Goal: Complete application form

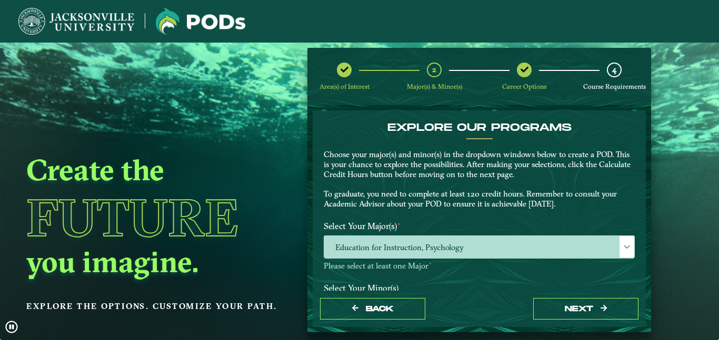
scroll to position [236, 0]
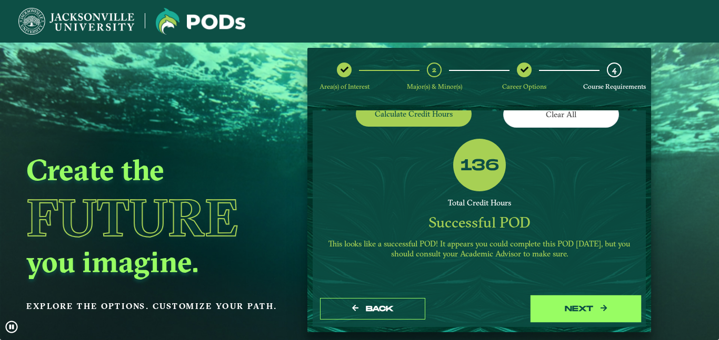
click at [549, 311] on button "next" at bounding box center [585, 309] width 105 height 22
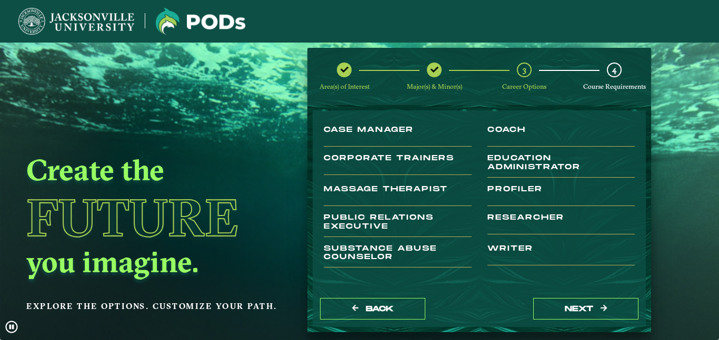
scroll to position [75, 0]
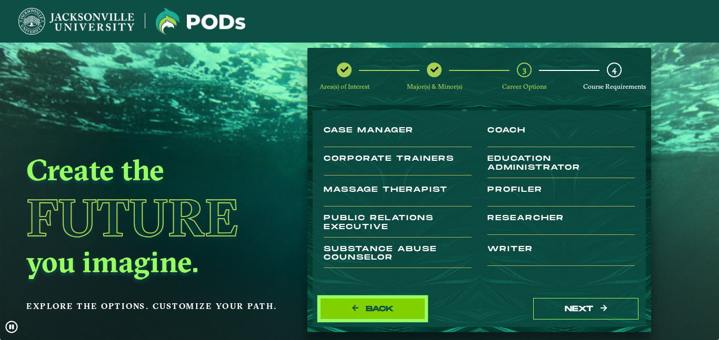
click at [350, 315] on button "Back" at bounding box center [372, 309] width 105 height 22
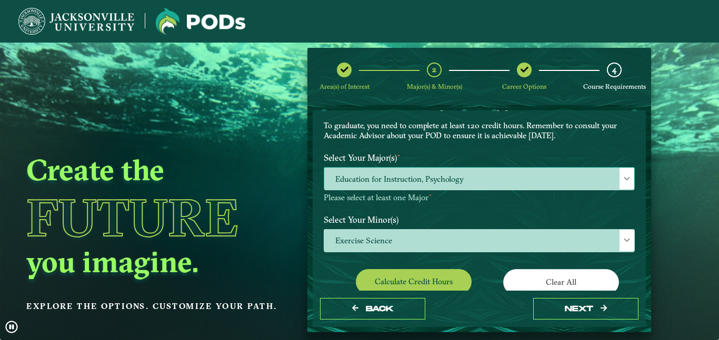
scroll to position [85, 0]
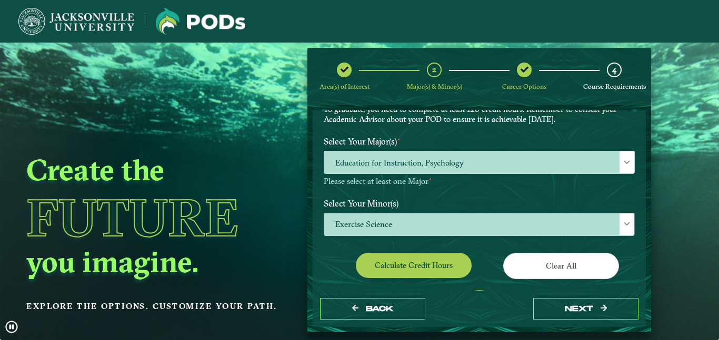
click at [500, 218] on span "Exercise Science" at bounding box center [479, 225] width 310 height 23
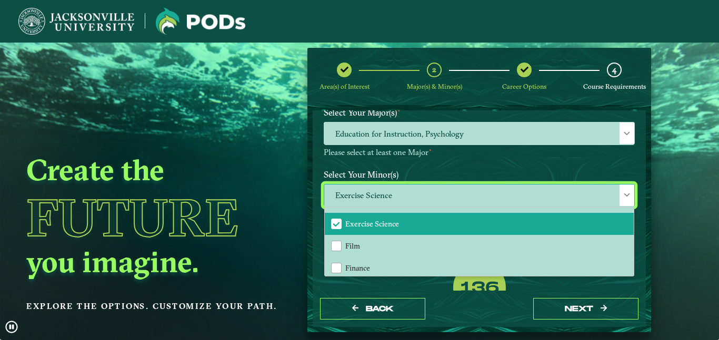
scroll to position [477, 0]
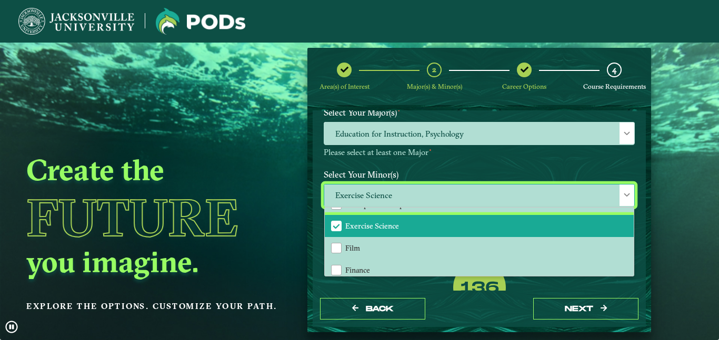
click at [332, 227] on span "Exercise Science" at bounding box center [335, 225] width 9 height 9
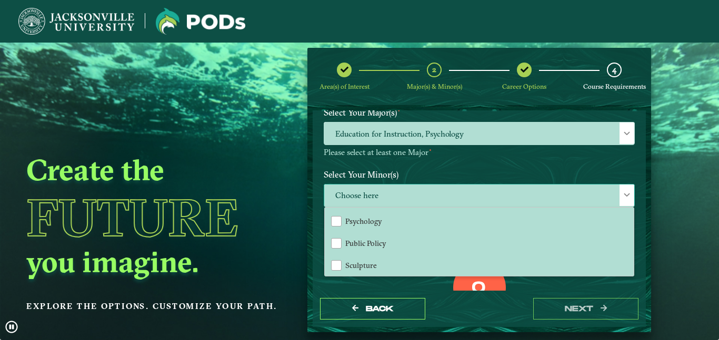
scroll to position [941, 0]
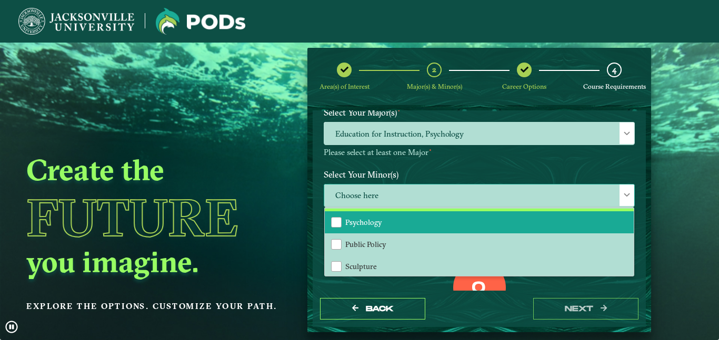
click at [385, 226] on li "Psychology" at bounding box center [479, 222] width 309 height 22
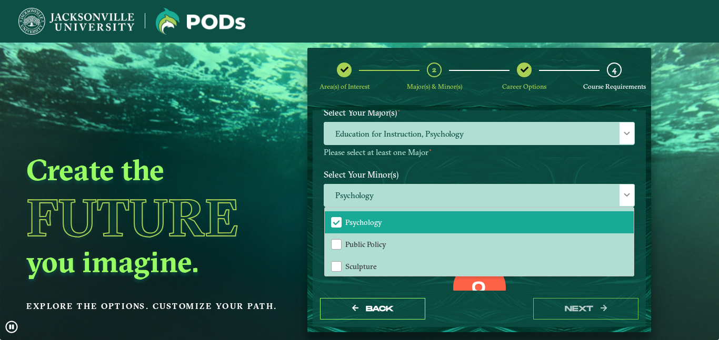
click at [531, 159] on div "Select Your Major(s) ⋆ Education for Instruction, Psychology Please select at l…" at bounding box center [479, 134] width 327 height 62
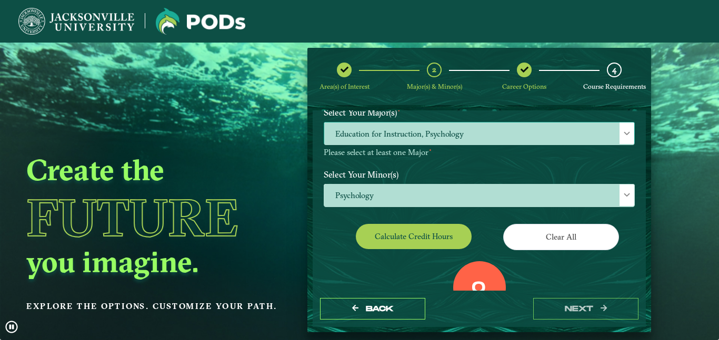
click at [529, 130] on span "Education for Instruction, Psychology" at bounding box center [479, 134] width 310 height 23
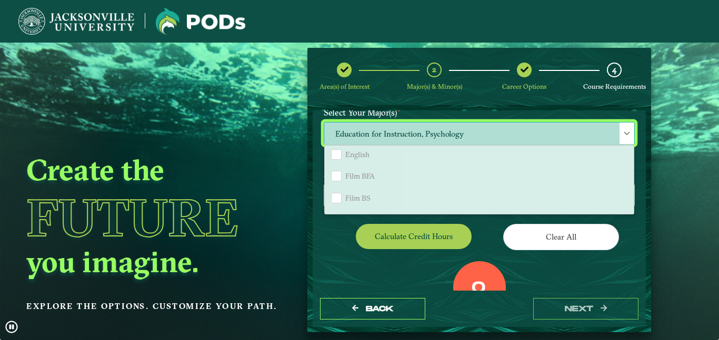
scroll to position [641, 0]
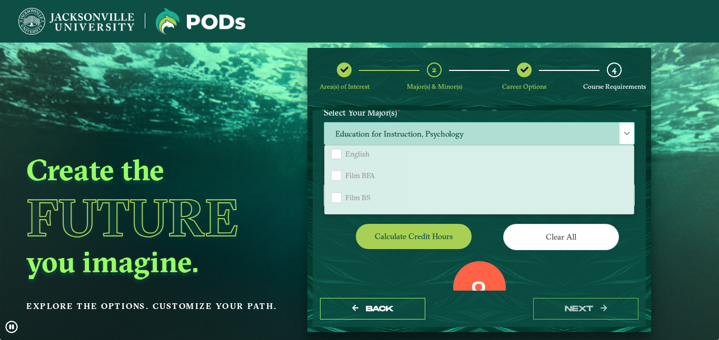
click at [628, 179] on div "Communication Education for Instruction Exercise Science Health Sciences Histor…" at bounding box center [479, 179] width 310 height 69
click at [633, 170] on label "Select Your Minor(s)" at bounding box center [479, 174] width 327 height 19
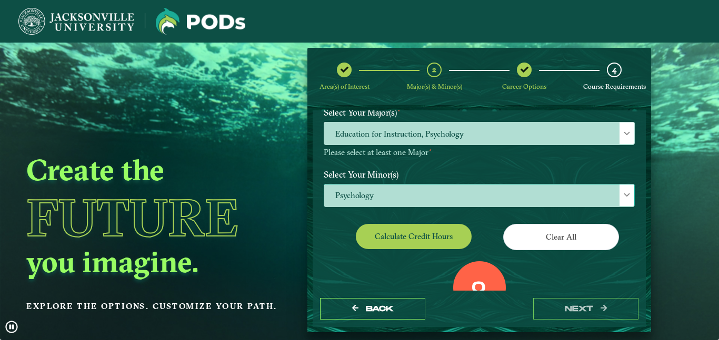
click at [524, 193] on span "Psychology" at bounding box center [479, 196] width 310 height 23
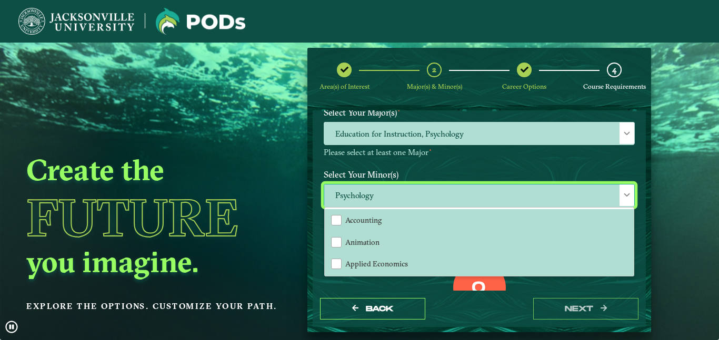
click at [524, 193] on span "Psychology" at bounding box center [479, 196] width 310 height 23
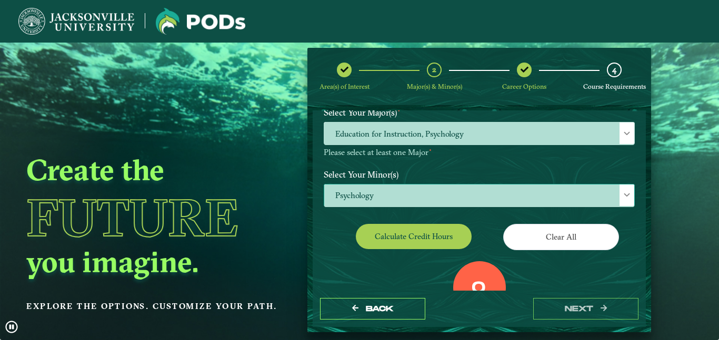
click at [520, 200] on span "Psychology" at bounding box center [479, 196] width 310 height 23
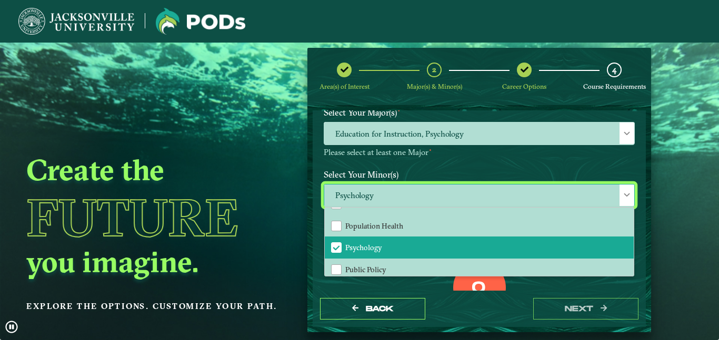
scroll to position [916, 0]
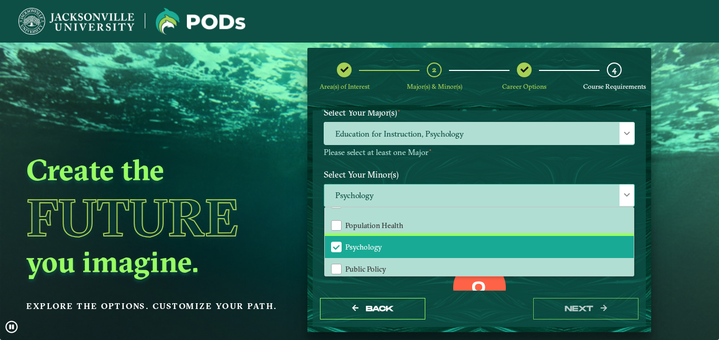
click at [514, 239] on li "Psychology" at bounding box center [479, 247] width 309 height 22
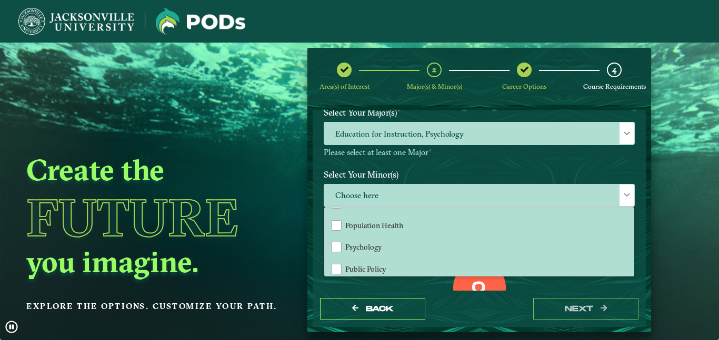
click at [635, 247] on div "Clear All" at bounding box center [561, 238] width 164 height 29
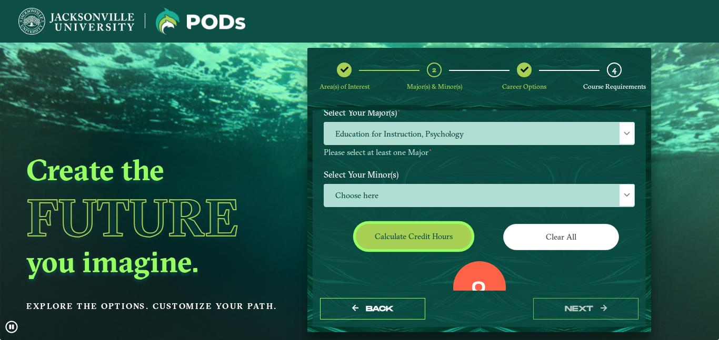
click at [428, 234] on button "Calculate credit hours" at bounding box center [414, 236] width 116 height 25
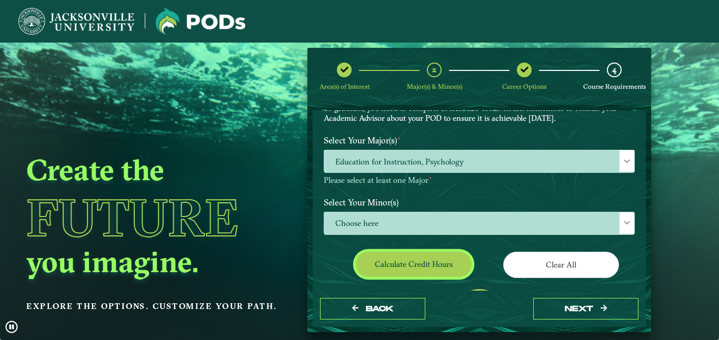
scroll to position [110, 0]
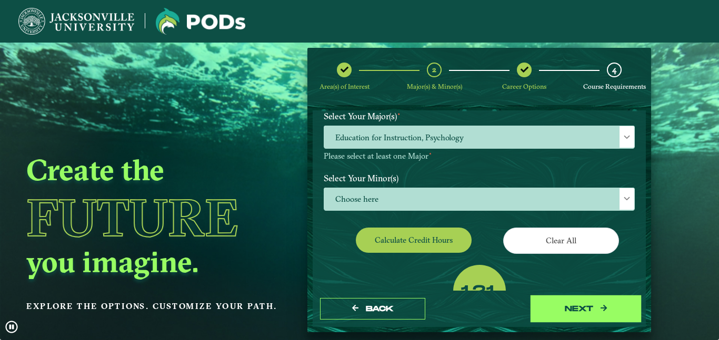
click at [557, 306] on button "next" at bounding box center [585, 309] width 105 height 22
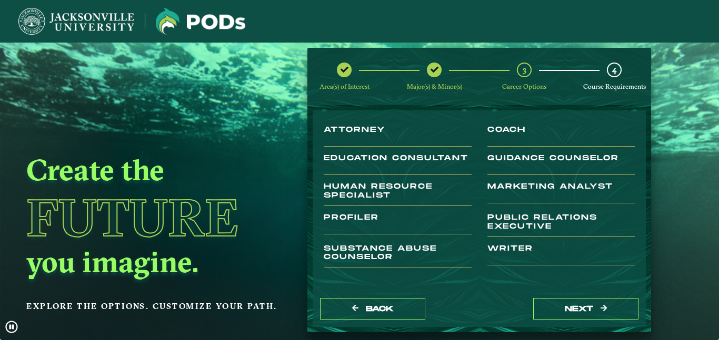
scroll to position [73, 0]
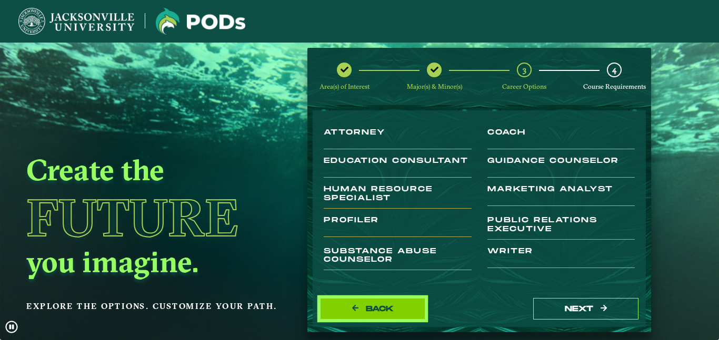
click at [387, 308] on span "Back" at bounding box center [380, 309] width 28 height 9
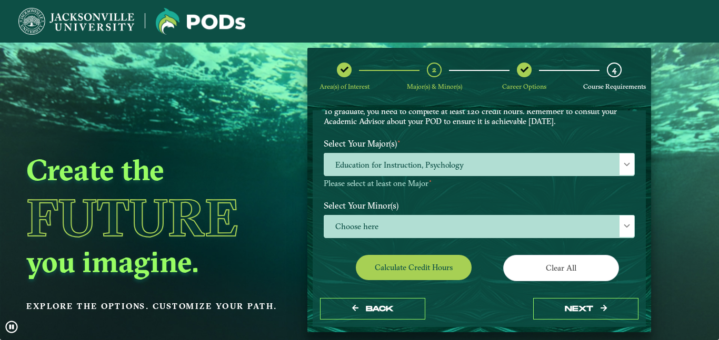
scroll to position [84, 0]
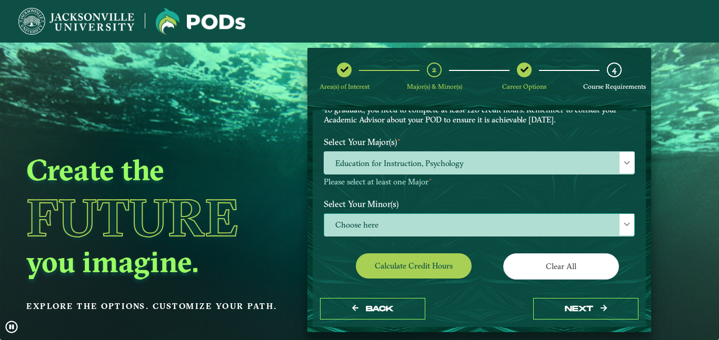
click at [490, 230] on span "Choose here" at bounding box center [479, 225] width 310 height 23
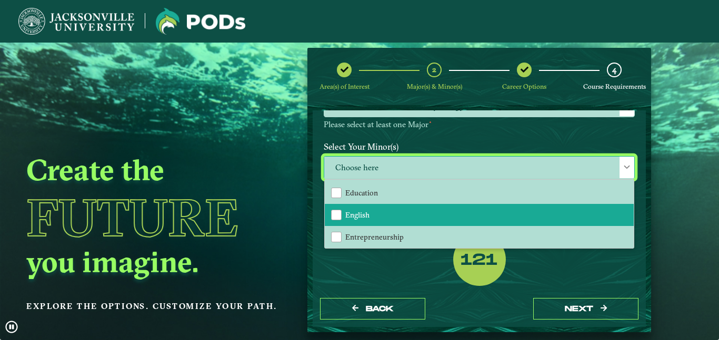
scroll to position [412, 0]
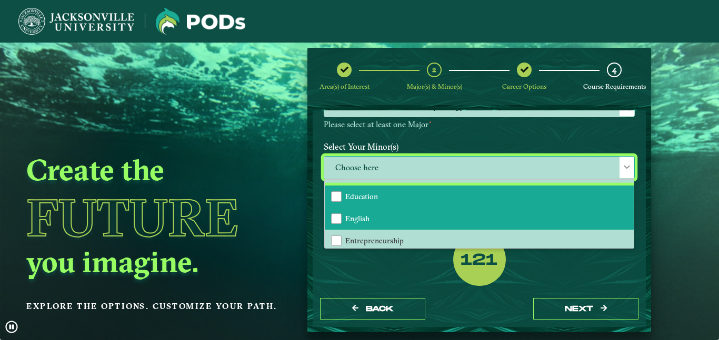
click at [474, 198] on li "Education" at bounding box center [479, 197] width 309 height 22
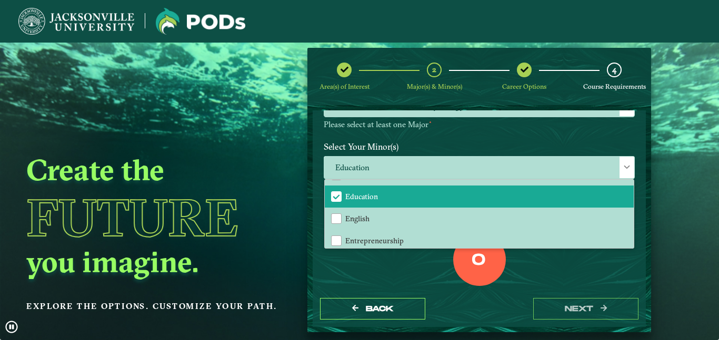
click at [555, 269] on div "0 Total Credit Hours" at bounding box center [479, 278] width 327 height 89
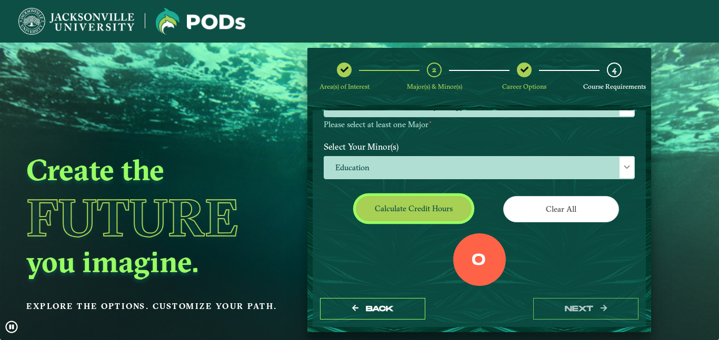
click at [396, 212] on button "Calculate credit hours" at bounding box center [414, 208] width 116 height 25
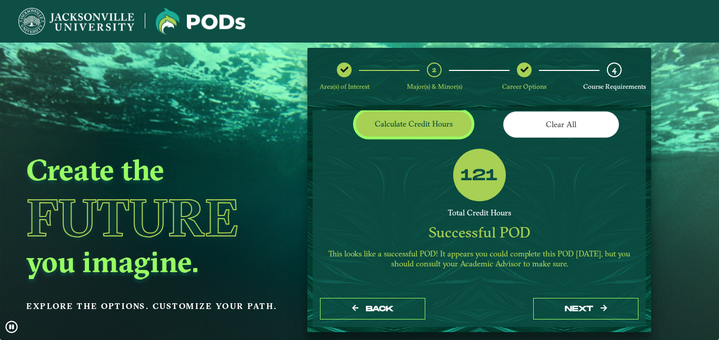
scroll to position [227, 0]
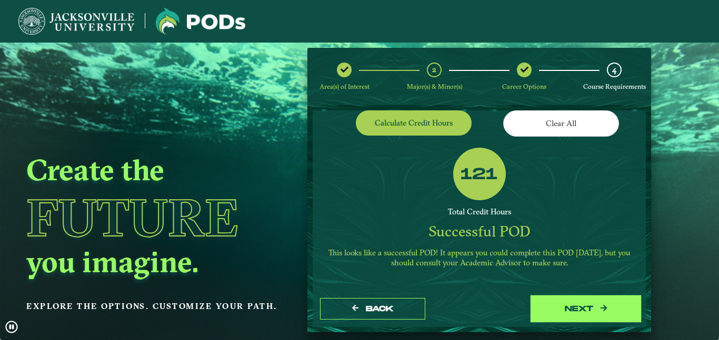
click at [558, 311] on button "next" at bounding box center [585, 309] width 105 height 22
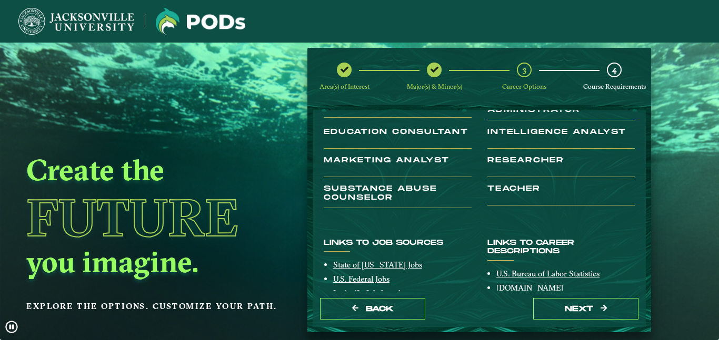
scroll to position [136, 0]
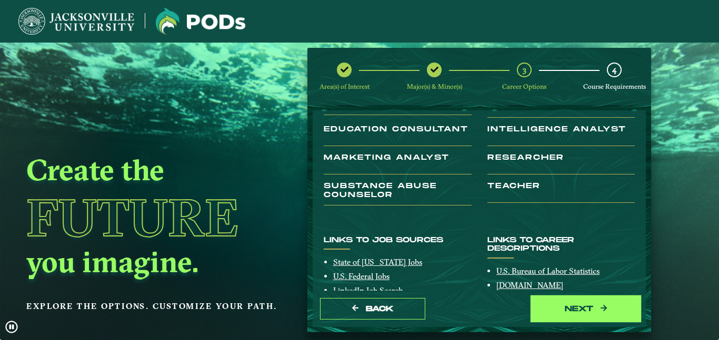
click at [575, 305] on button "next" at bounding box center [585, 309] width 105 height 22
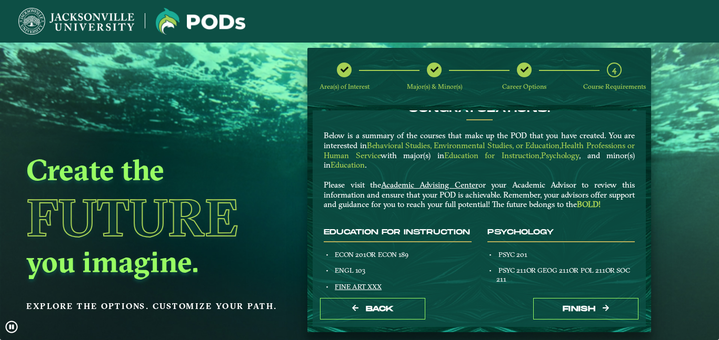
scroll to position [15, 0]
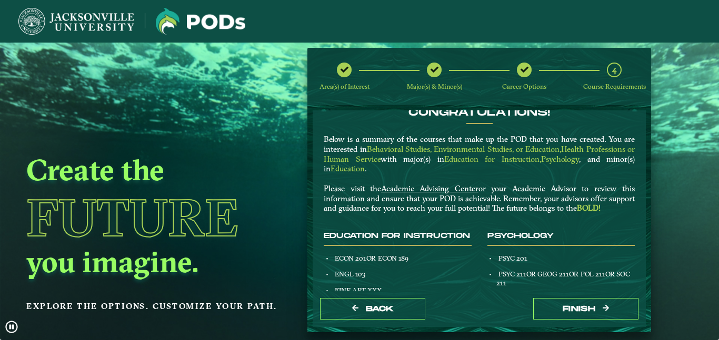
click at [345, 69] on icon at bounding box center [344, 70] width 8 height 8
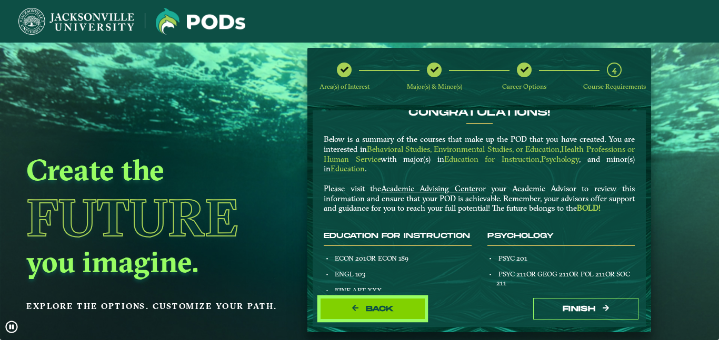
click at [376, 301] on button "Back" at bounding box center [372, 309] width 105 height 22
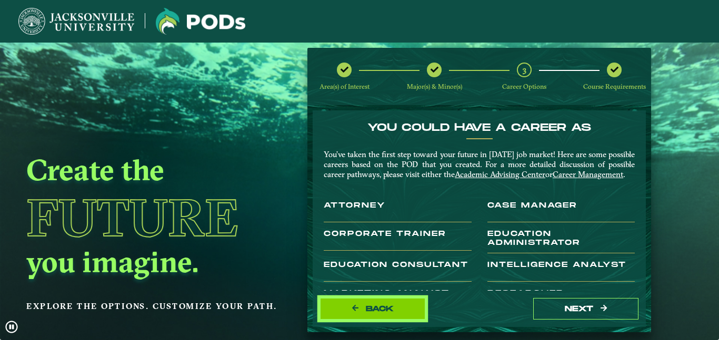
click at [376, 301] on button "Back" at bounding box center [372, 309] width 105 height 22
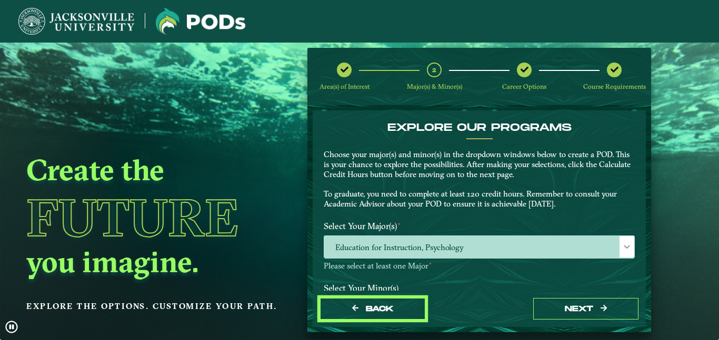
click at [376, 301] on button "Back" at bounding box center [372, 309] width 105 height 22
select select "[object Object]"
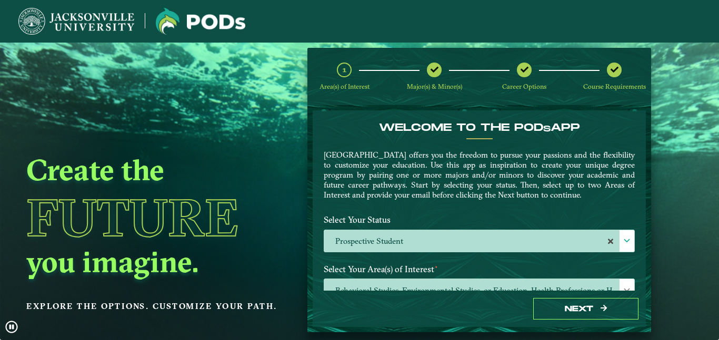
scroll to position [49, 0]
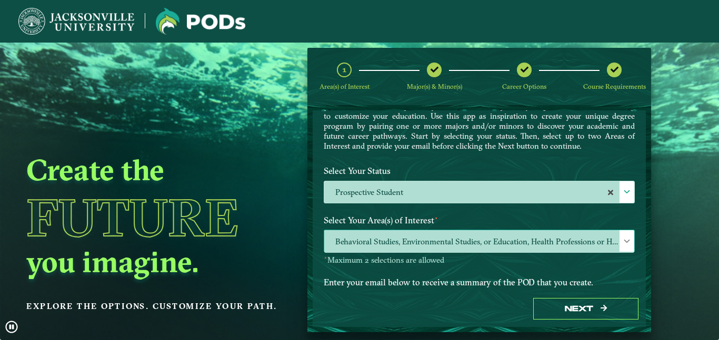
click at [511, 241] on span "Behavioral Studies, Environmental Studies, or Education, Health Professions or …" at bounding box center [479, 241] width 310 height 23
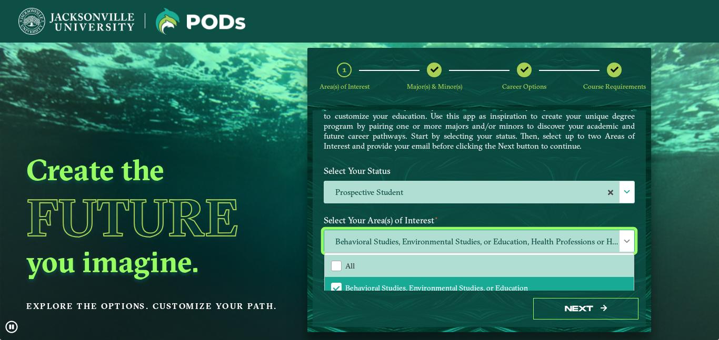
scroll to position [6, 48]
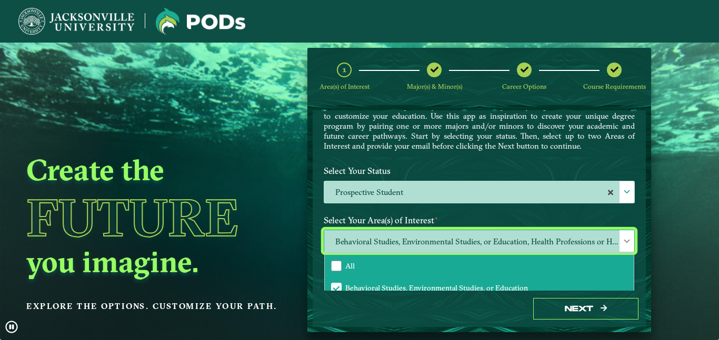
click at [484, 265] on li "All" at bounding box center [479, 266] width 309 height 22
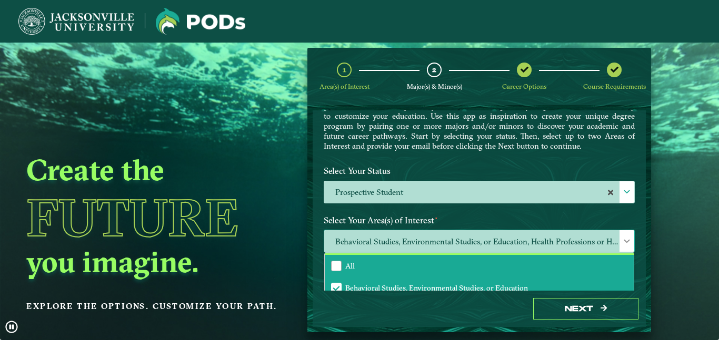
click at [336, 260] on li "All" at bounding box center [479, 266] width 309 height 22
click at [336, 266] on div "All" at bounding box center [336, 266] width 11 height 11
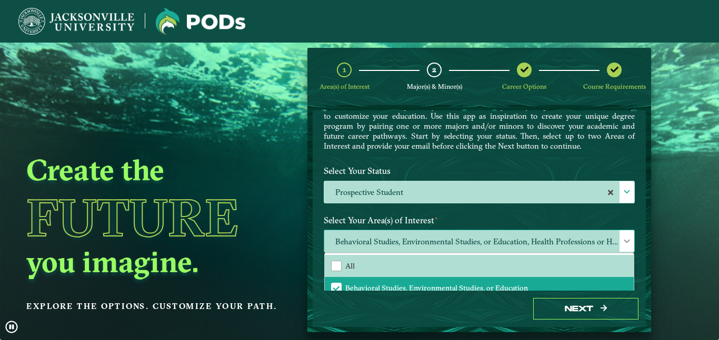
click at [395, 235] on span "Behavioral Studies, Environmental Studies, or Education, Health Professions or …" at bounding box center [479, 241] width 310 height 23
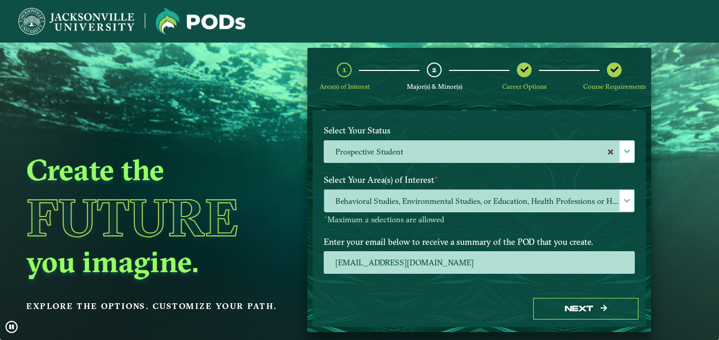
scroll to position [108, 0]
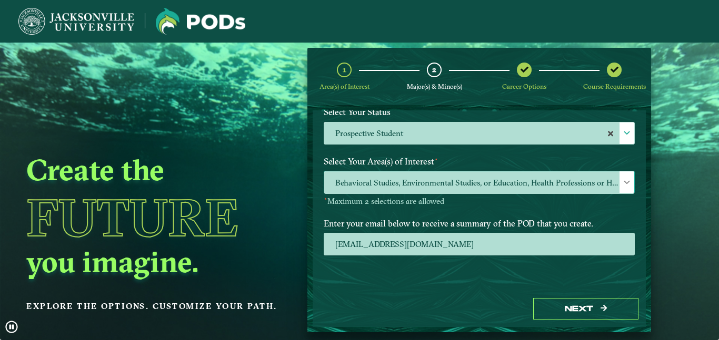
click at [408, 177] on span "Behavioral Studies, Environmental Studies, or Education, Health Professions or …" at bounding box center [479, 182] width 310 height 23
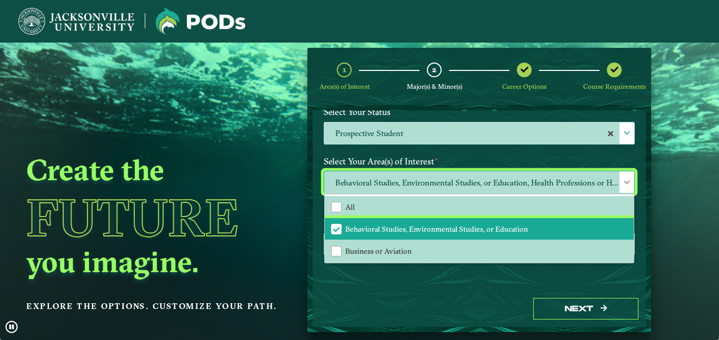
click at [335, 230] on span "Behavioral Studies, Environmental Studies, or Education" at bounding box center [335, 229] width 9 height 9
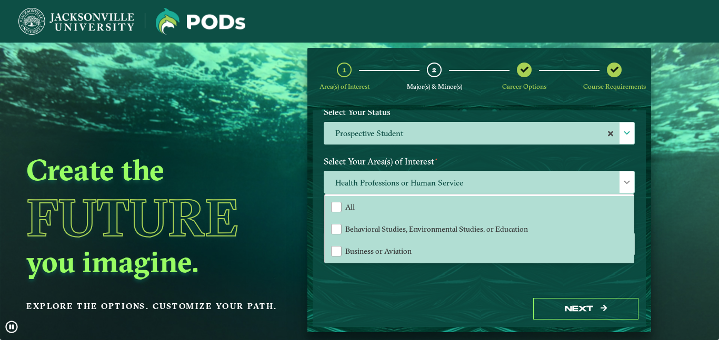
click at [464, 160] on label "Select Your Area(s) of Interest ⋆" at bounding box center [479, 161] width 327 height 19
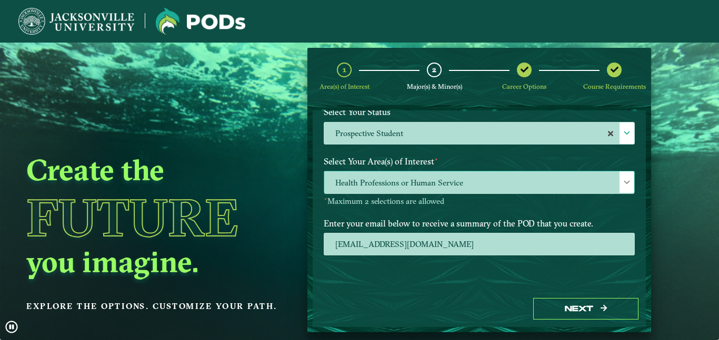
click at [464, 178] on span "Health Professions or Human Service" at bounding box center [479, 182] width 310 height 23
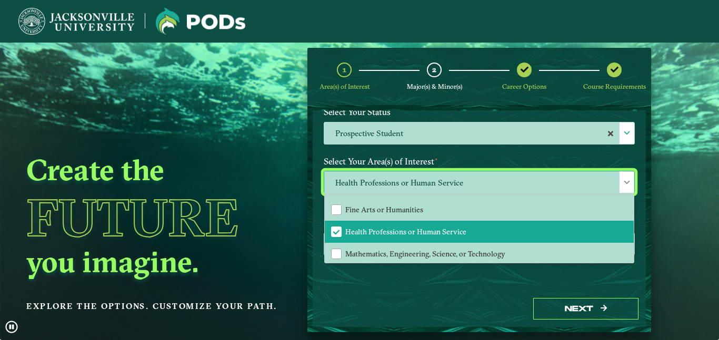
scroll to position [66, 0]
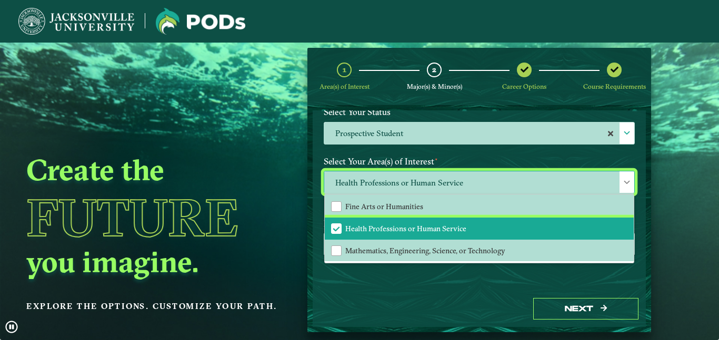
click at [337, 226] on span "Health Professions or Human Service" at bounding box center [335, 228] width 9 height 9
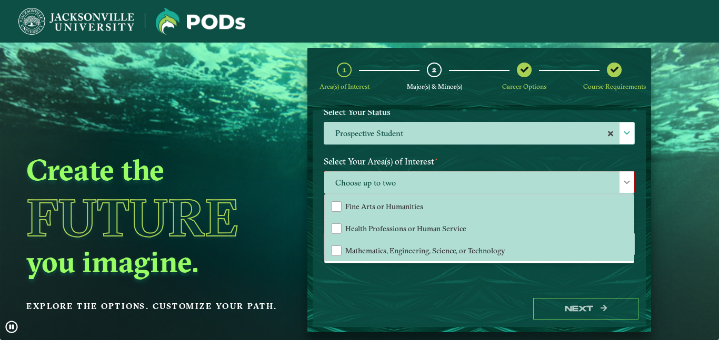
click at [453, 155] on label "Select Your Area(s) of Interest ⋆" at bounding box center [479, 161] width 327 height 19
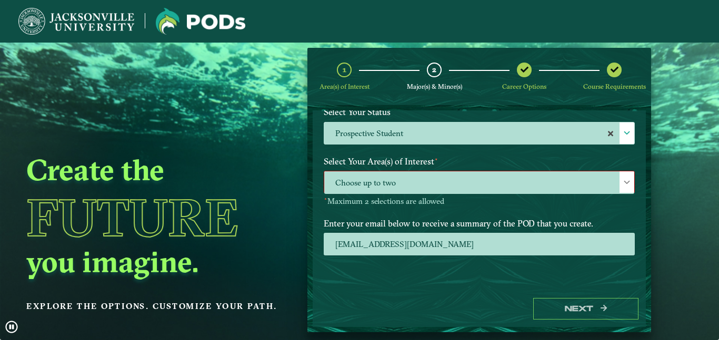
click at [456, 171] on span "Choose up to two" at bounding box center [479, 182] width 310 height 23
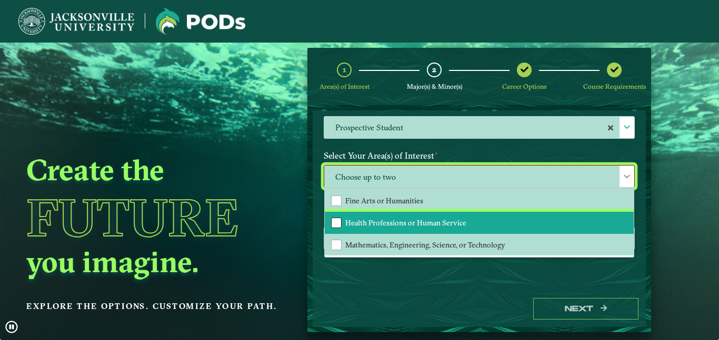
click at [331, 225] on div "Health Professions or Human Service" at bounding box center [336, 223] width 11 height 11
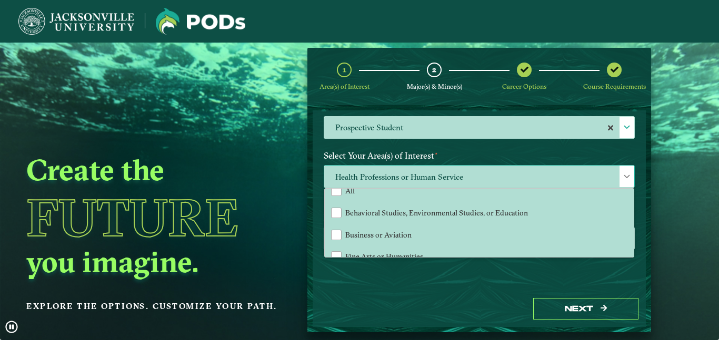
scroll to position [3, 0]
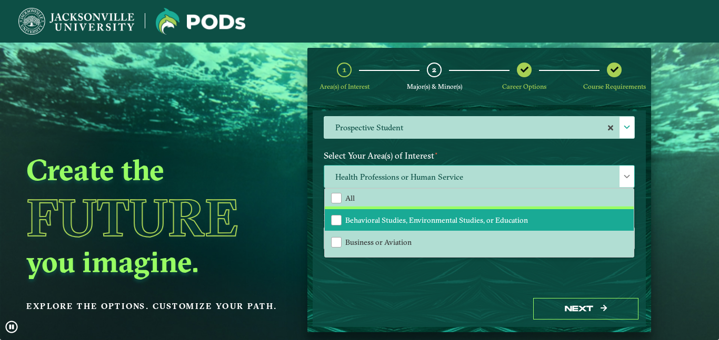
click at [331, 225] on div "Behavioral Studies, Environmental Studies, or Education" at bounding box center [336, 220] width 11 height 11
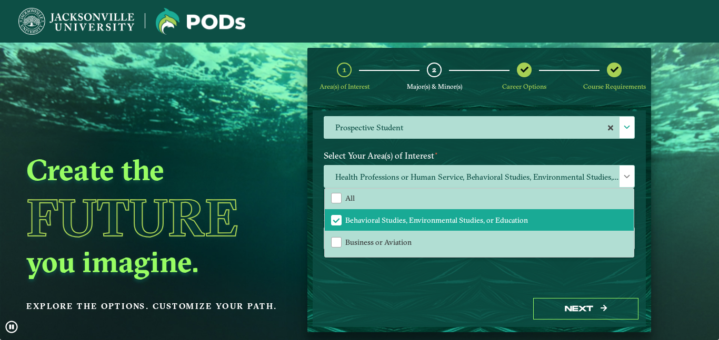
click at [368, 300] on div "Next" at bounding box center [478, 309] width 333 height 36
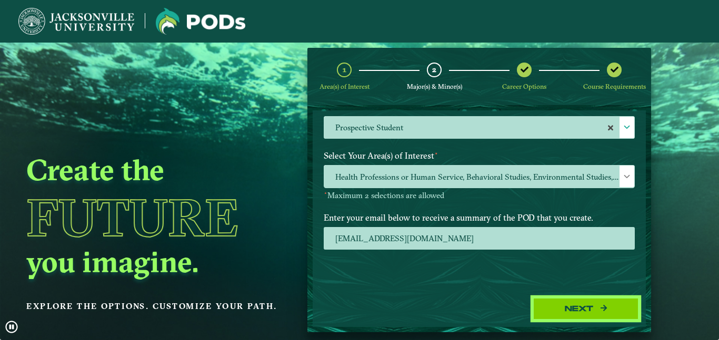
click at [573, 311] on button "Next" at bounding box center [585, 309] width 105 height 22
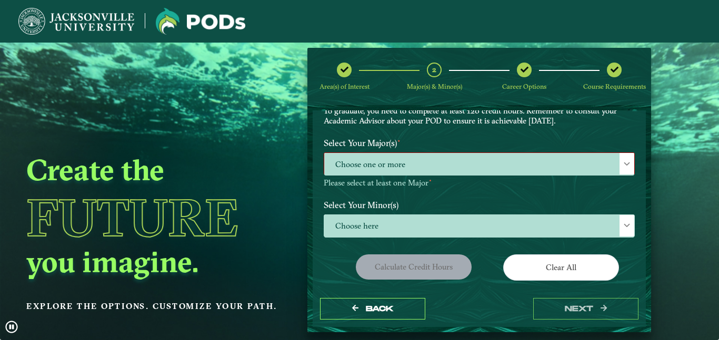
scroll to position [82, 0]
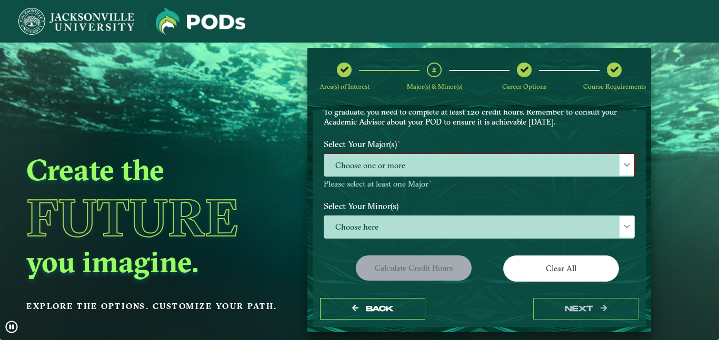
click at [592, 167] on span "Choose one or more" at bounding box center [479, 165] width 310 height 23
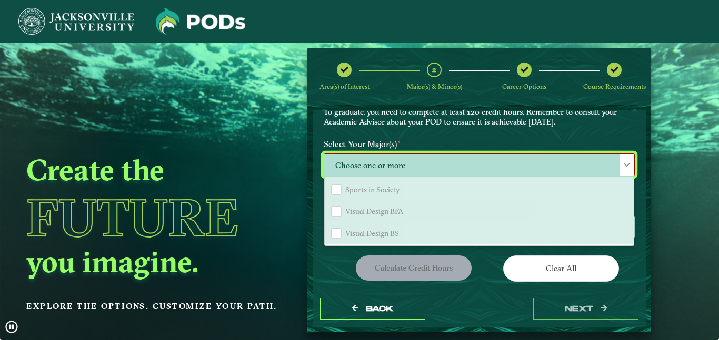
scroll to position [0, 0]
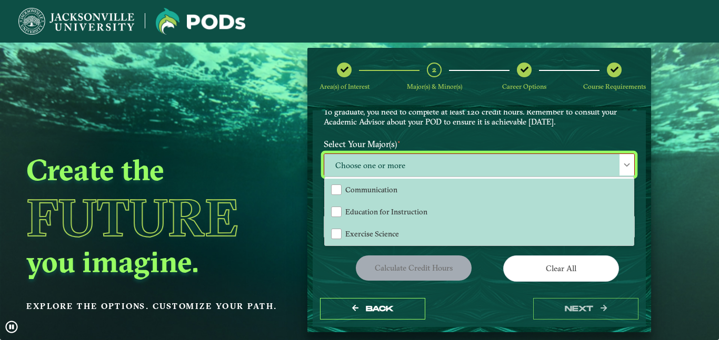
click at [85, 26] on img at bounding box center [76, 21] width 116 height 27
